Goal: Task Accomplishment & Management: Manage account settings

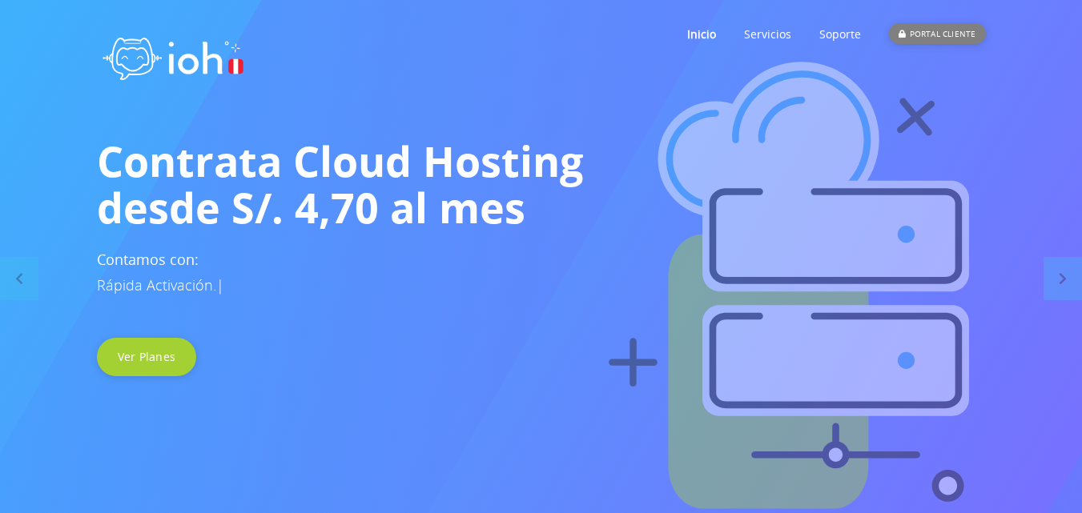
click at [921, 31] on div "PORTAL CLIENTE" at bounding box center [937, 33] width 96 height 21
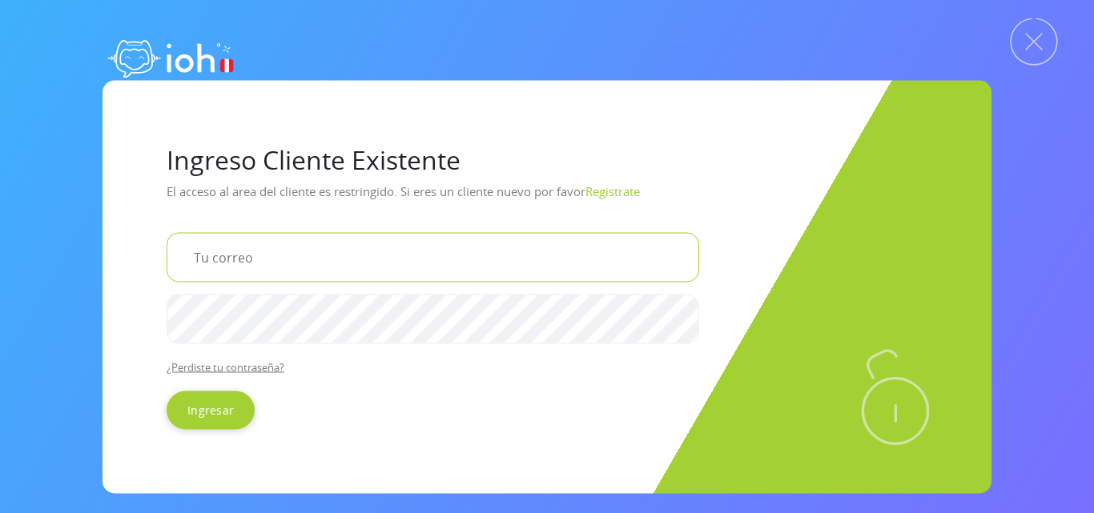
click at [312, 251] on input "email" at bounding box center [433, 257] width 533 height 50
type input "[EMAIL_ADDRESS][DOMAIN_NAME]"
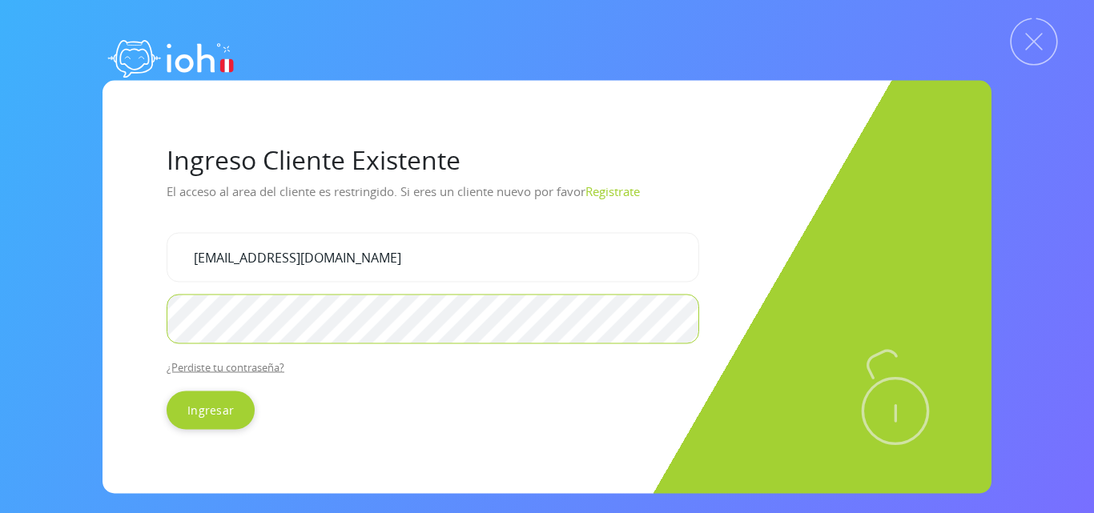
click at [167, 391] on input "Ingresar" at bounding box center [211, 410] width 88 height 38
